Goal: Information Seeking & Learning: Learn about a topic

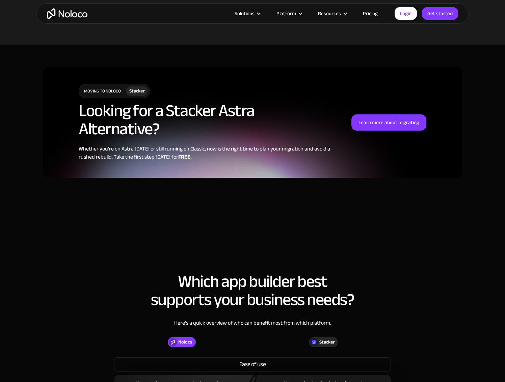
scroll to position [430, 0]
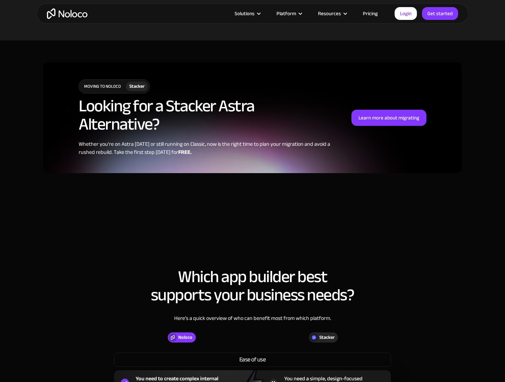
click at [115, 111] on h2 "Looking for a Stacker Astra Alternative?" at bounding box center [208, 115] width 259 height 36
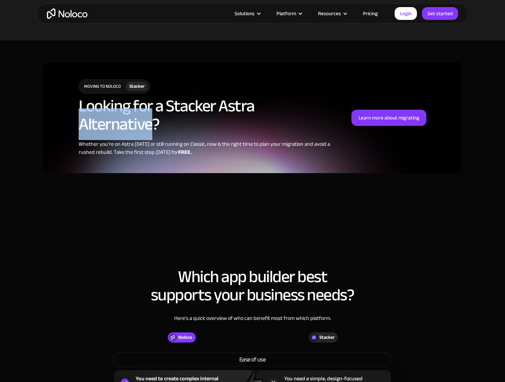
click at [115, 111] on h2 "Looking for a Stacker Astra Alternative?" at bounding box center [208, 115] width 259 height 36
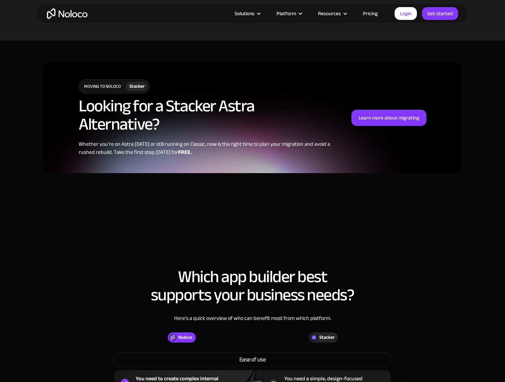
click at [115, 111] on h2 "Looking for a Stacker Astra Alternative?" at bounding box center [208, 115] width 259 height 36
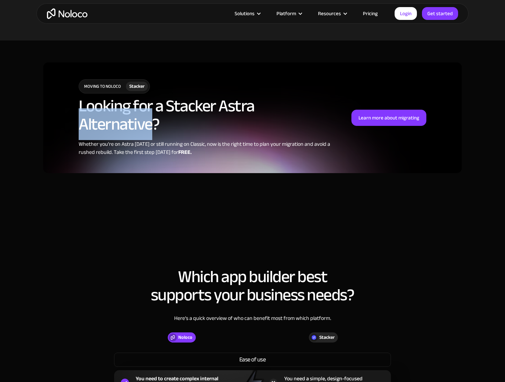
click at [115, 111] on h2 "Looking for a Stacker Astra Alternative?" at bounding box center [208, 115] width 259 height 36
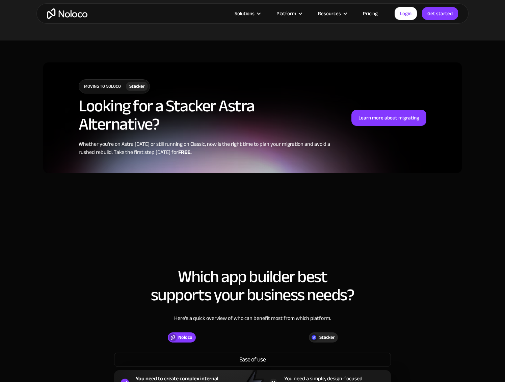
click at [115, 111] on h2 "Looking for a Stacker Astra Alternative?" at bounding box center [208, 115] width 259 height 36
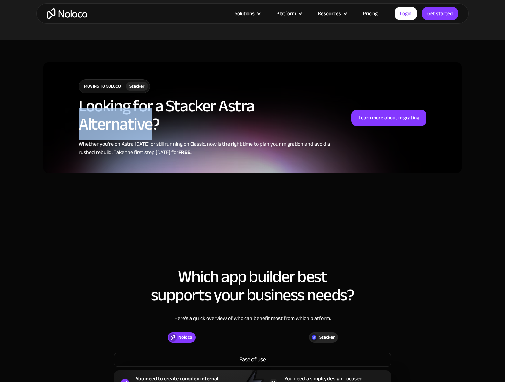
click at [115, 111] on h2 "Looking for a Stacker Astra Alternative?" at bounding box center [208, 115] width 259 height 36
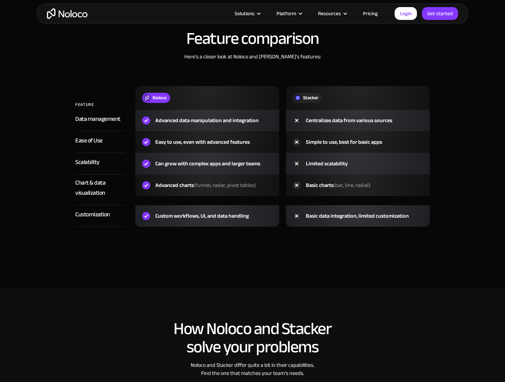
scroll to position [1040, 0]
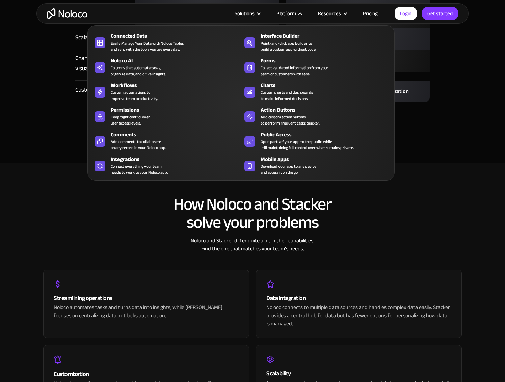
click at [298, 12] on div "Platform" at bounding box center [289, 13] width 42 height 9
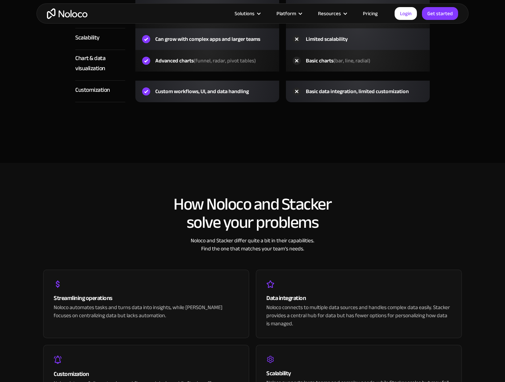
click at [298, 13] on div "Platform" at bounding box center [289, 13] width 42 height 9
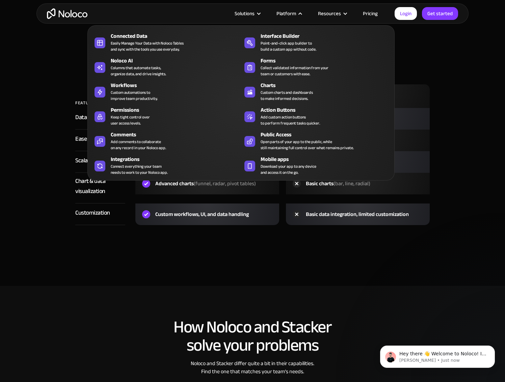
scroll to position [906, 0]
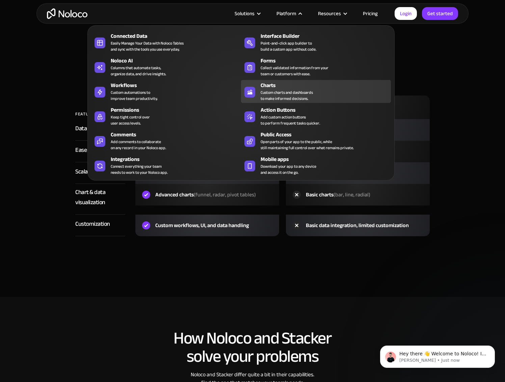
click at [291, 40] on div "Point-and-click app builder to build a custom app without code." at bounding box center [289, 46] width 56 height 12
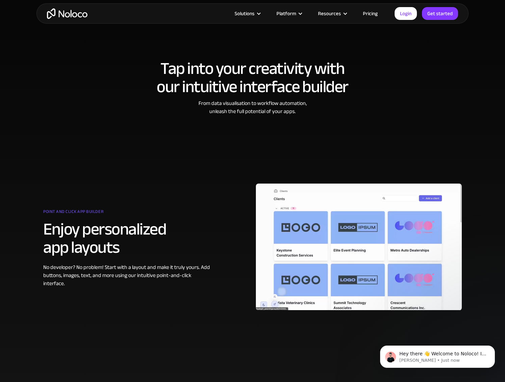
scroll to position [221, 0]
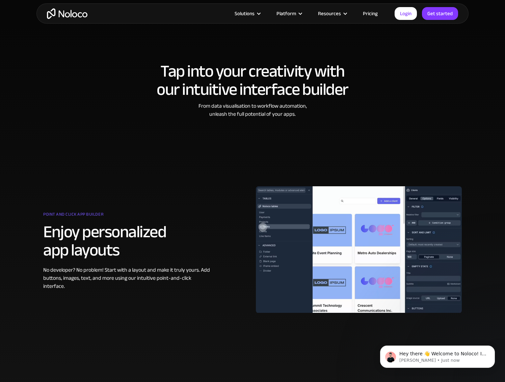
click at [298, 15] on div "Platform" at bounding box center [289, 13] width 42 height 9
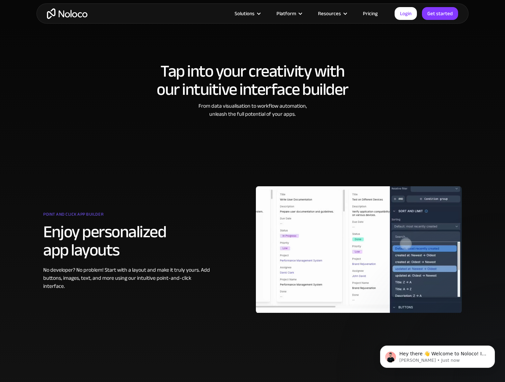
click at [298, 14] on div "Platform" at bounding box center [289, 13] width 42 height 9
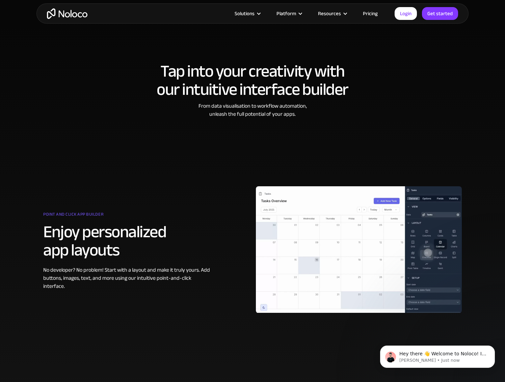
click at [422, 92] on h2 "Tap into your creativity with our intuitive interface builder" at bounding box center [252, 80] width 419 height 36
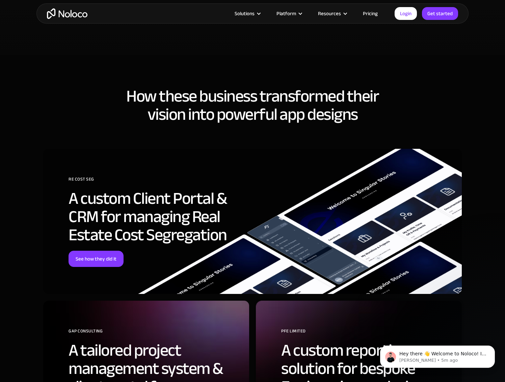
scroll to position [1604, 0]
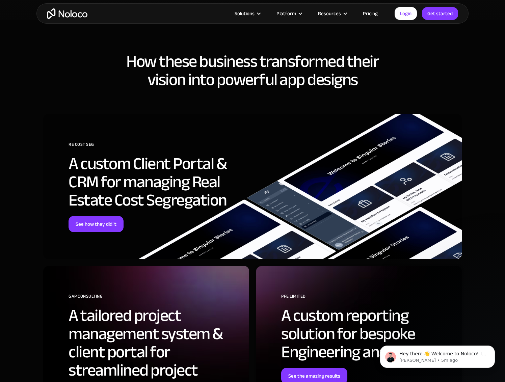
click at [257, 82] on h2 "How these business transformed their vision into powerful app designs" at bounding box center [252, 70] width 419 height 36
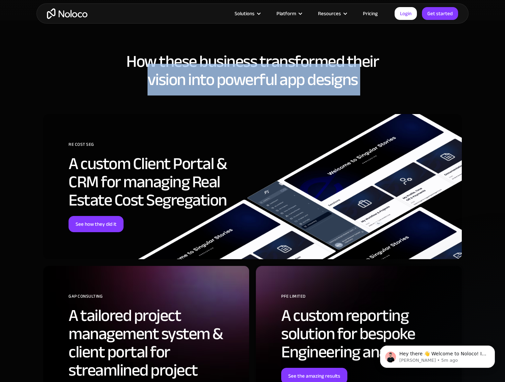
click at [257, 82] on h2 "How these business transformed their vision into powerful app designs" at bounding box center [252, 70] width 419 height 36
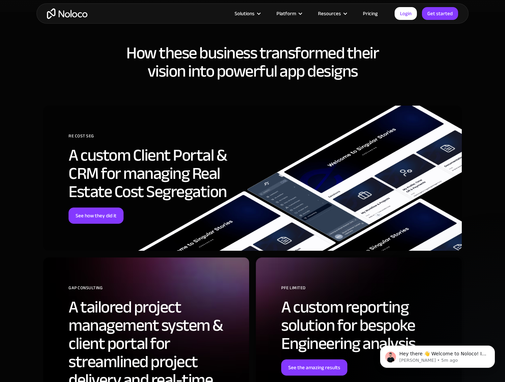
scroll to position [1576, 0]
